Goal: Task Accomplishment & Management: Use online tool/utility

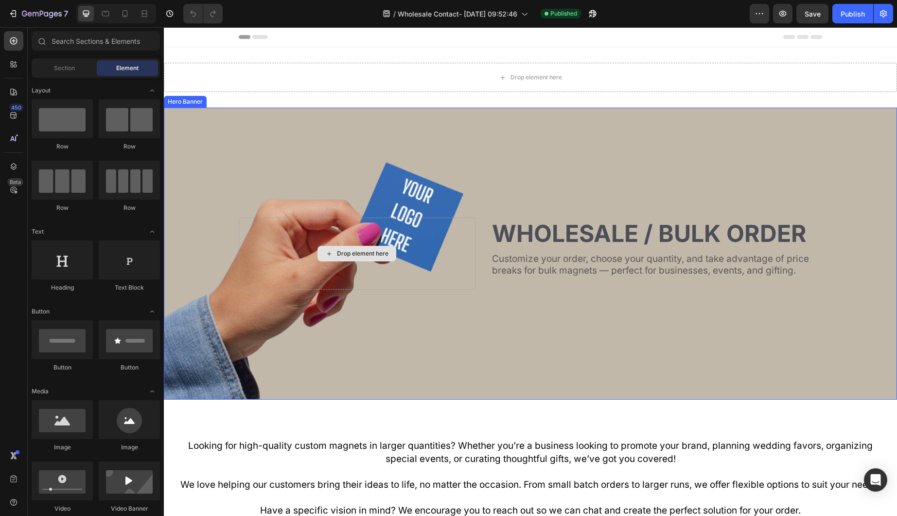
click at [526, 181] on div "Background Image" at bounding box center [531, 253] width 734 height 292
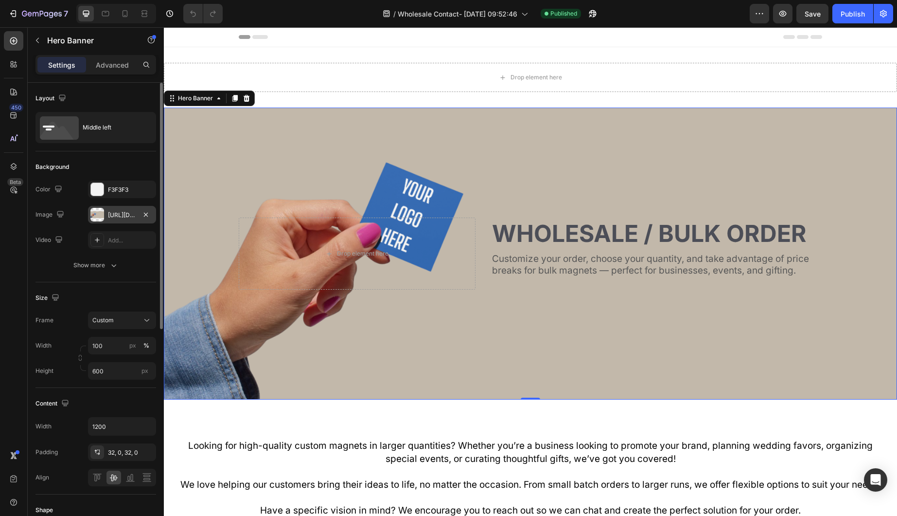
click at [112, 213] on div "[URL][DOMAIN_NAME]" at bounding box center [122, 215] width 28 height 9
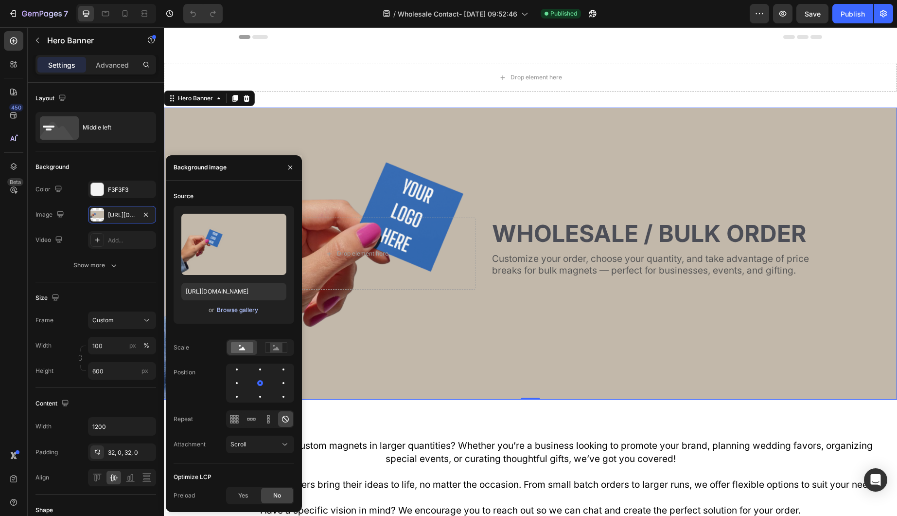
click at [233, 308] on div "Browse gallery" at bounding box center [237, 309] width 41 height 9
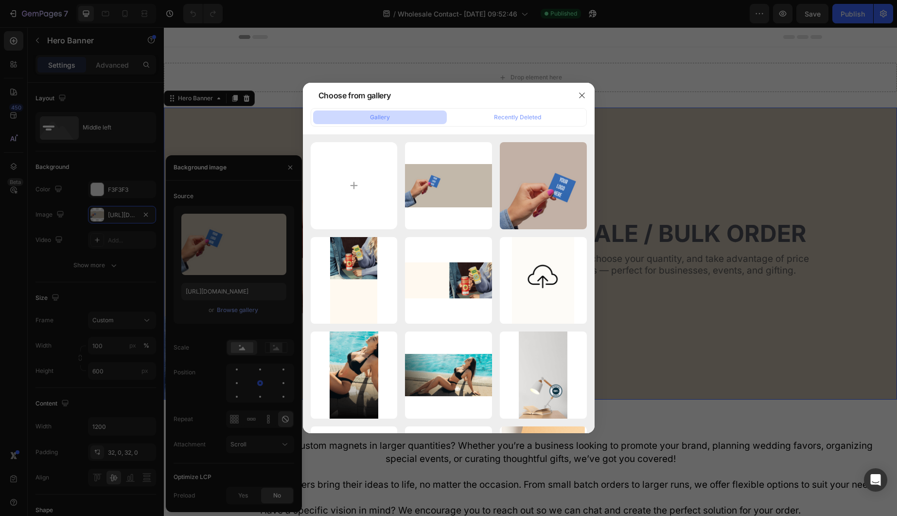
type input "C:\fakepath\Untitled design (6) copy 4.webp"
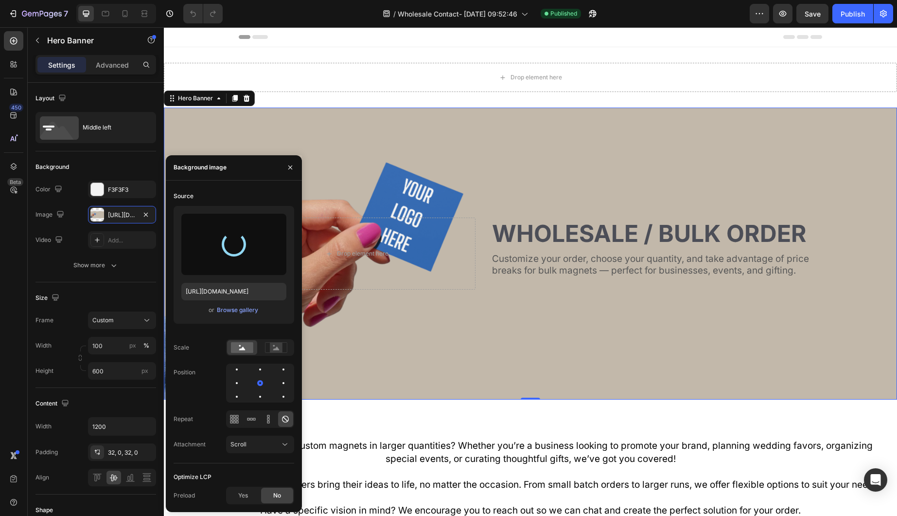
type input "https://cdn.shopify.com/s/files/1/0665/4715/5018/files/gempages_584854167445570…"
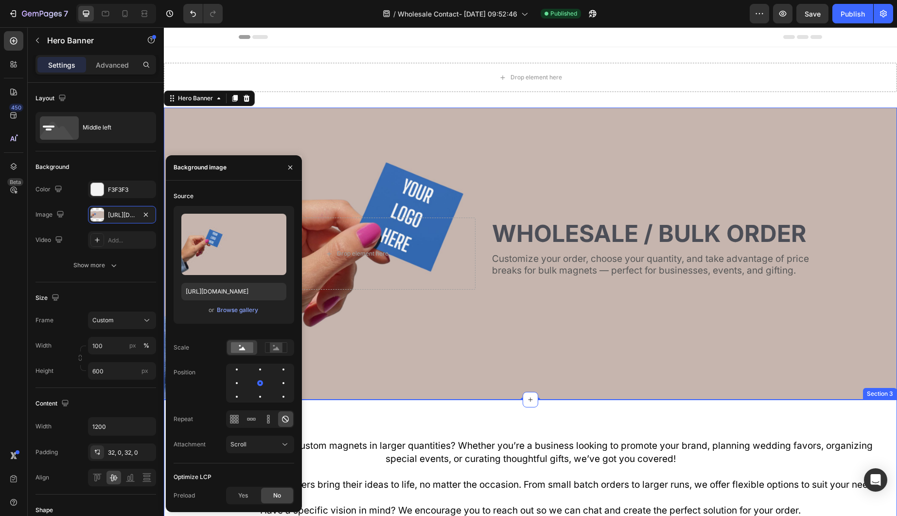
click at [804, 424] on div "Looking for high-quality custom magnets in larger quantities? Whether you’re a …" at bounding box center [531, 503] width 734 height 209
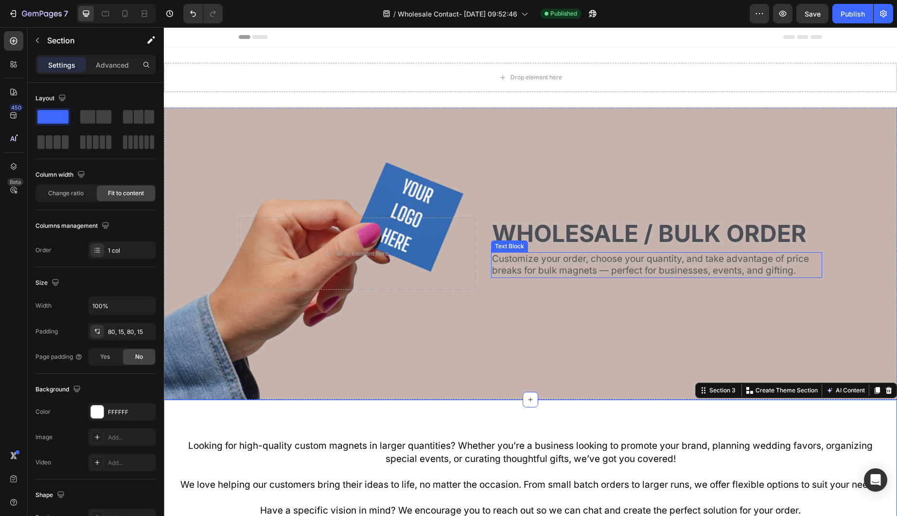
click at [673, 255] on p "Customize your order, choose your quantity, and take advantage of price breaks …" at bounding box center [656, 265] width 329 height 24
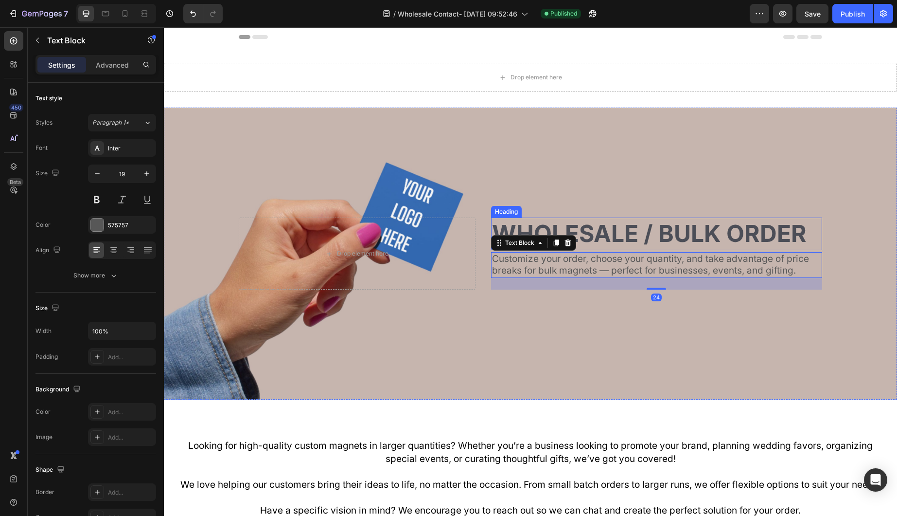
click at [667, 231] on h2 "Wholesale / bulk order" at bounding box center [656, 233] width 331 height 32
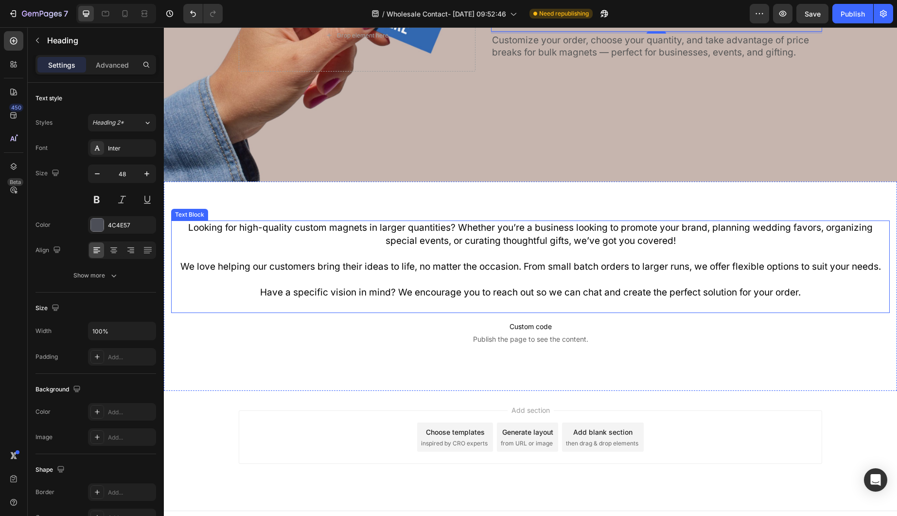
scroll to position [234, 0]
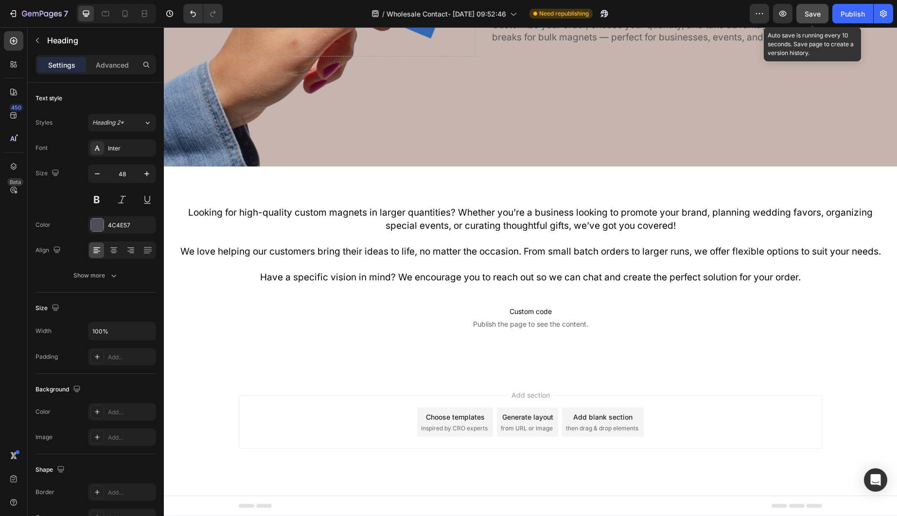
click at [819, 18] on div "Save" at bounding box center [813, 14] width 16 height 10
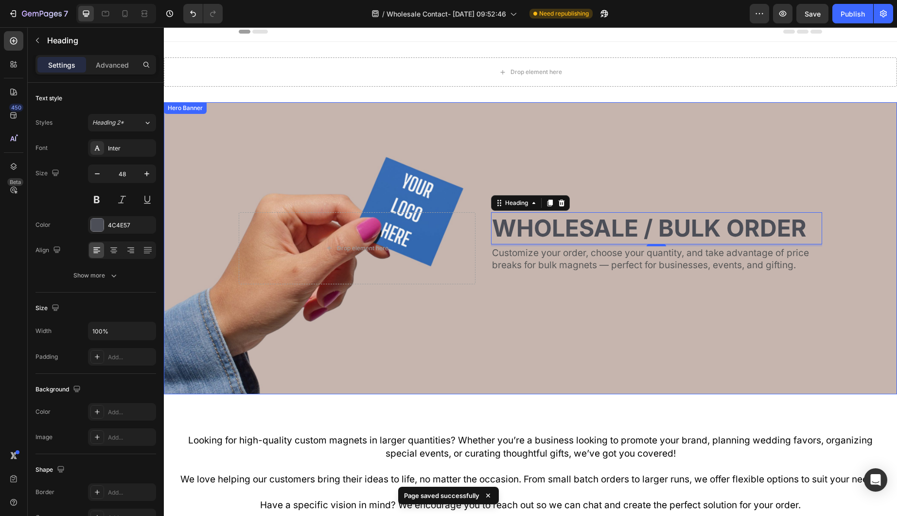
scroll to position [0, 0]
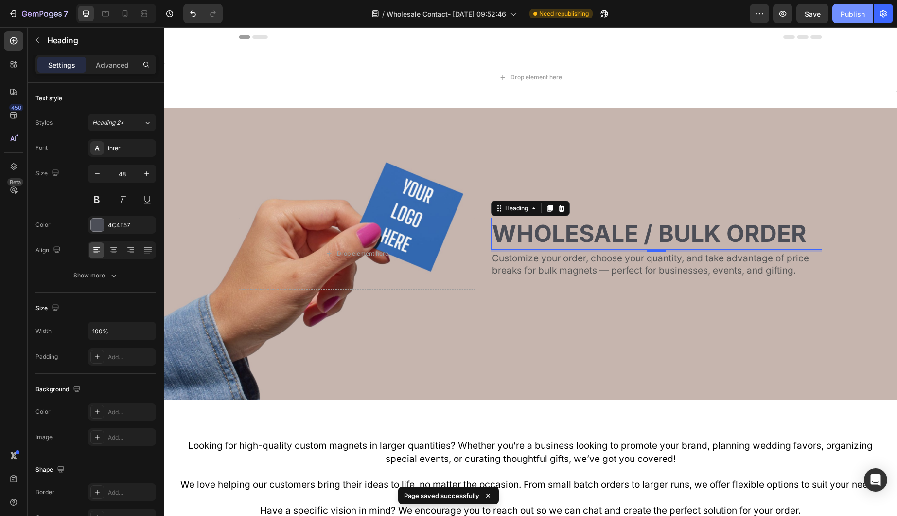
click at [852, 13] on div "Publish" at bounding box center [853, 14] width 24 height 10
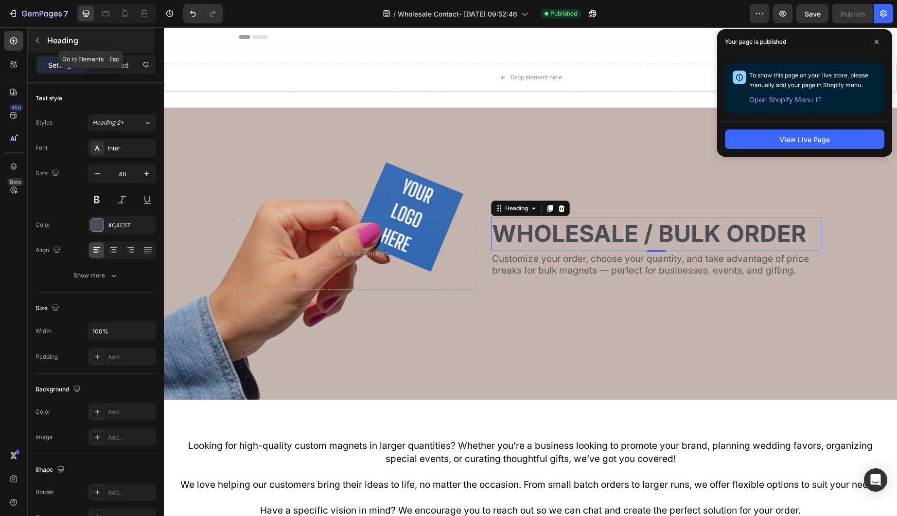
click at [43, 33] on button "button" at bounding box center [38, 41] width 16 height 16
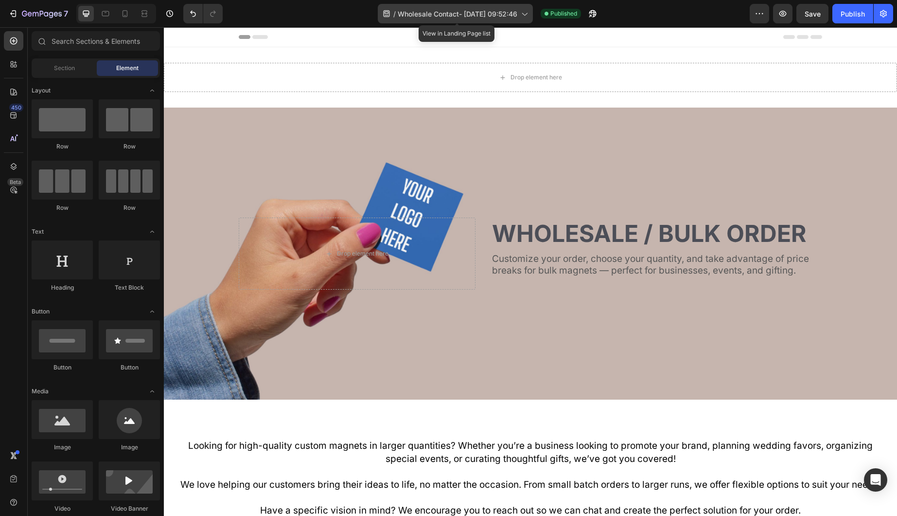
click at [424, 7] on div "/ Wholesale Contact- Sep 26, 09:52:46" at bounding box center [455, 13] width 155 height 19
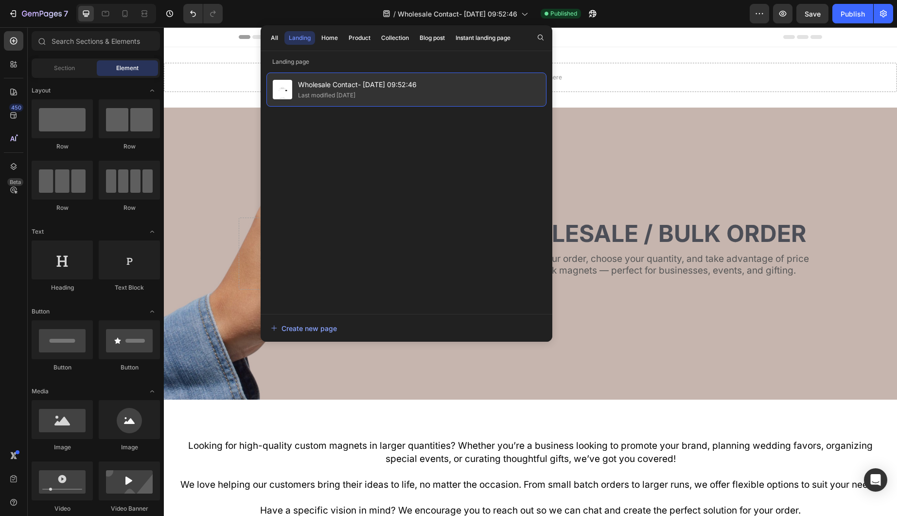
click at [417, 94] on div "Last modified 2 days ago" at bounding box center [357, 95] width 119 height 10
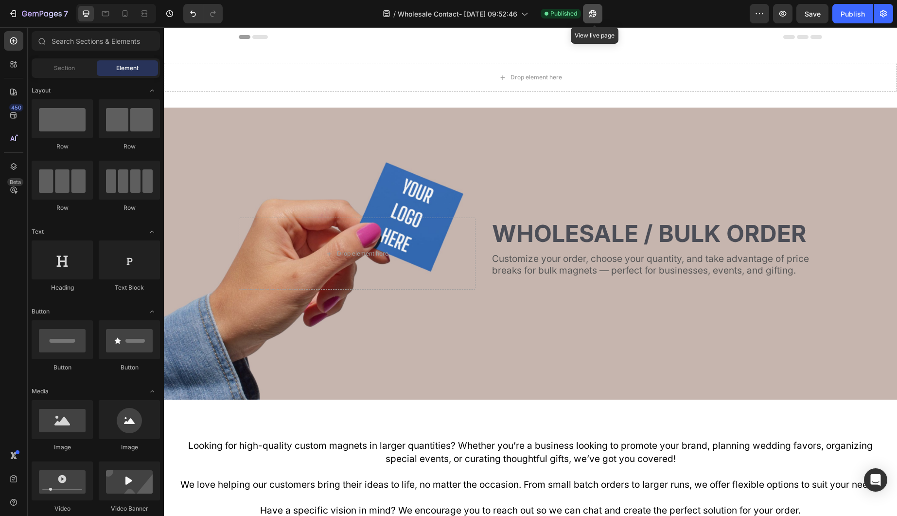
click at [594, 15] on icon "button" at bounding box center [593, 14] width 10 height 10
click at [31, 8] on div "7" at bounding box center [45, 14] width 46 height 12
click at [494, 15] on span "Wholesale Contact Form" at bounding box center [457, 14] width 79 height 10
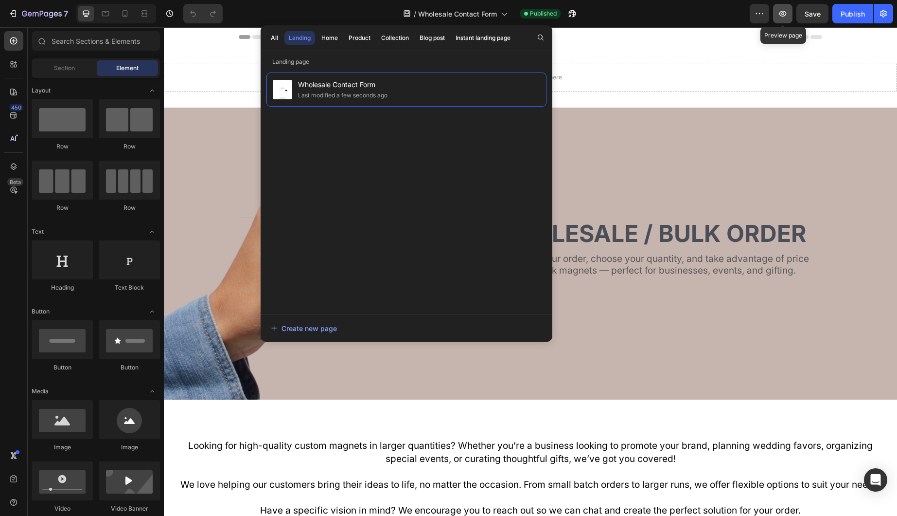
click at [783, 16] on icon "button" at bounding box center [783, 14] width 7 height 6
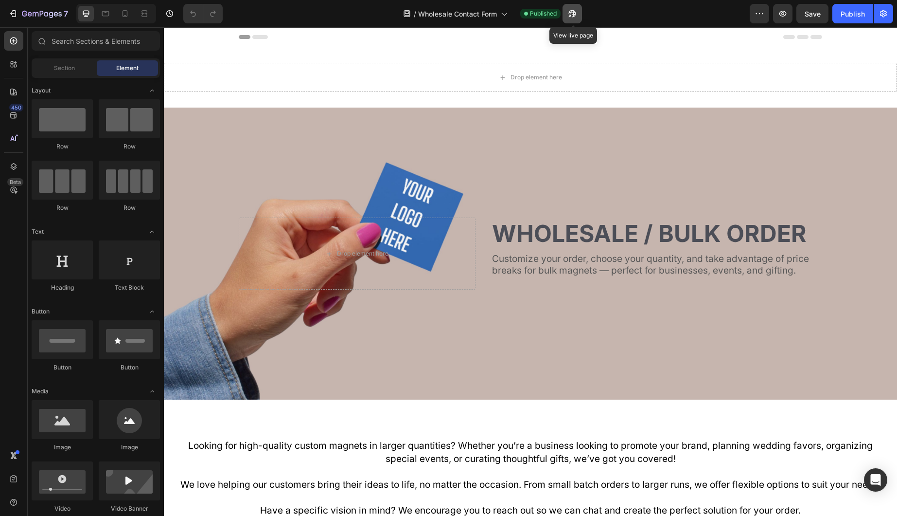
click at [571, 17] on icon "button" at bounding box center [573, 14] width 10 height 10
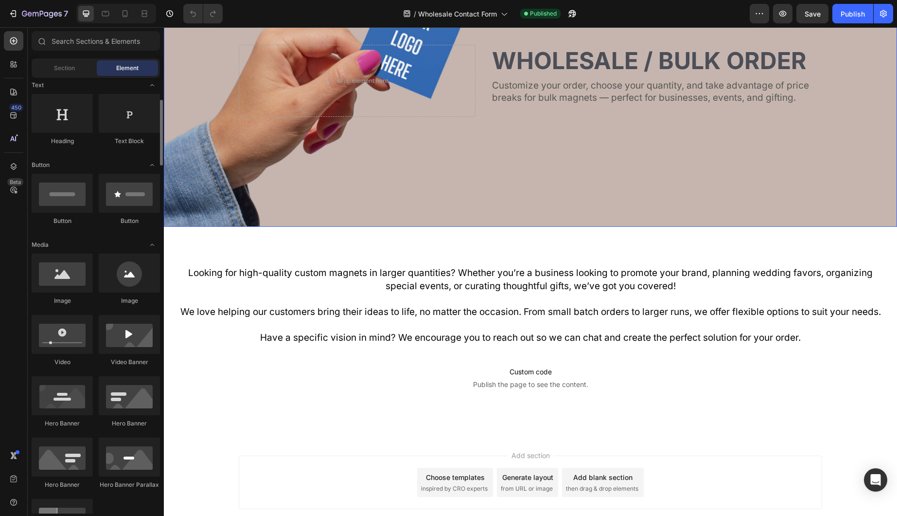
scroll to position [234, 0]
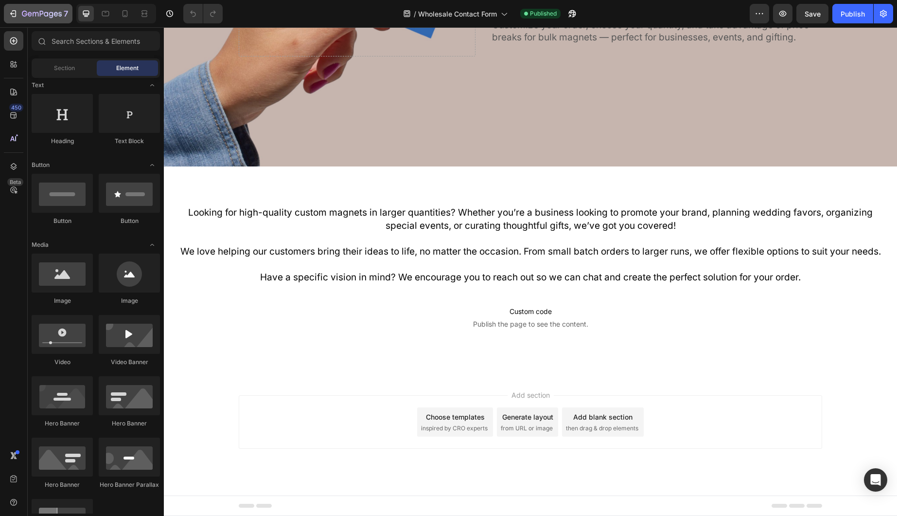
click at [20, 18] on div "7" at bounding box center [38, 14] width 60 height 12
